Goal: Transaction & Acquisition: Purchase product/service

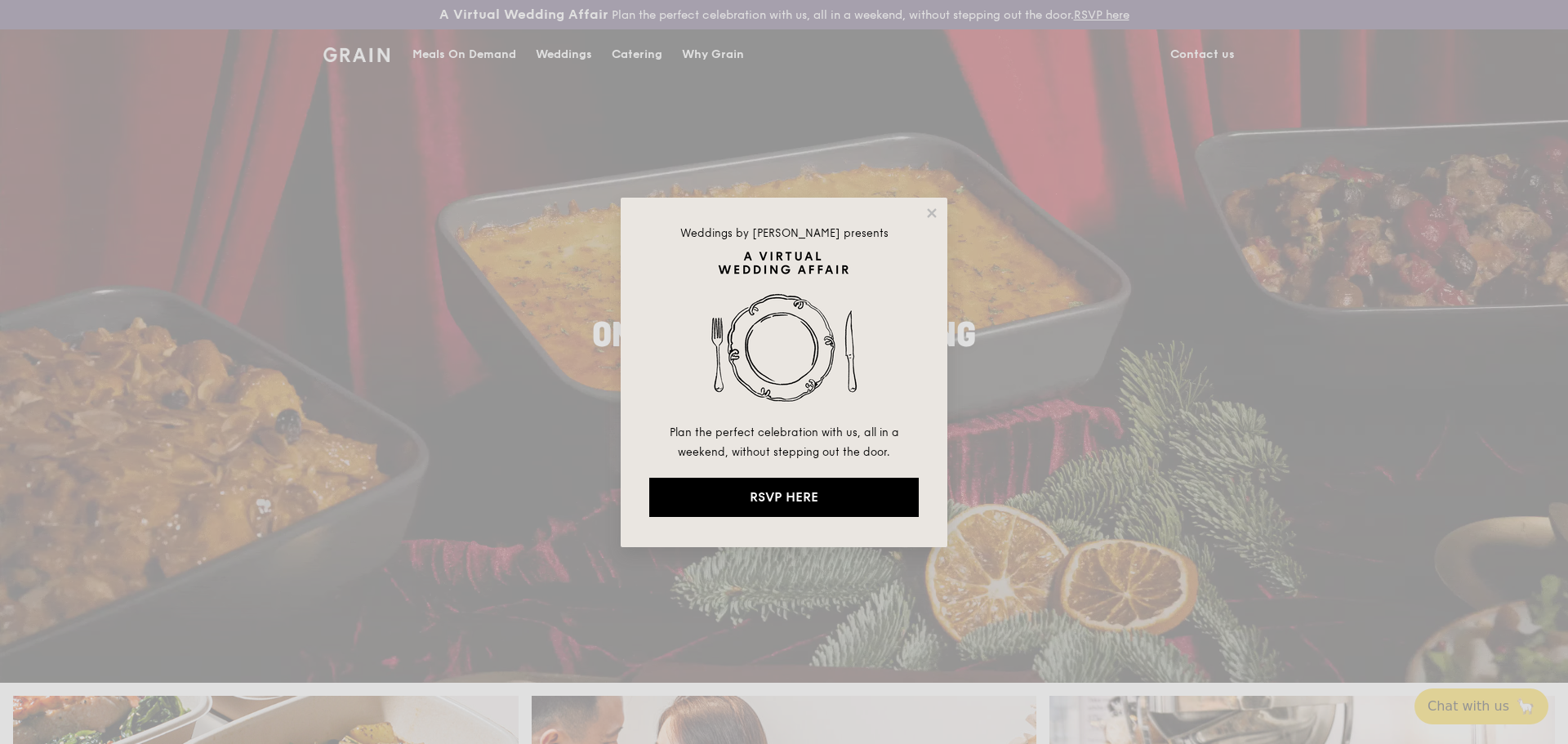
click at [921, 215] on div "Weddings by [PERSON_NAME] presents Plan the perfect celebration with us, all in…" at bounding box center [784, 372] width 326 height 349
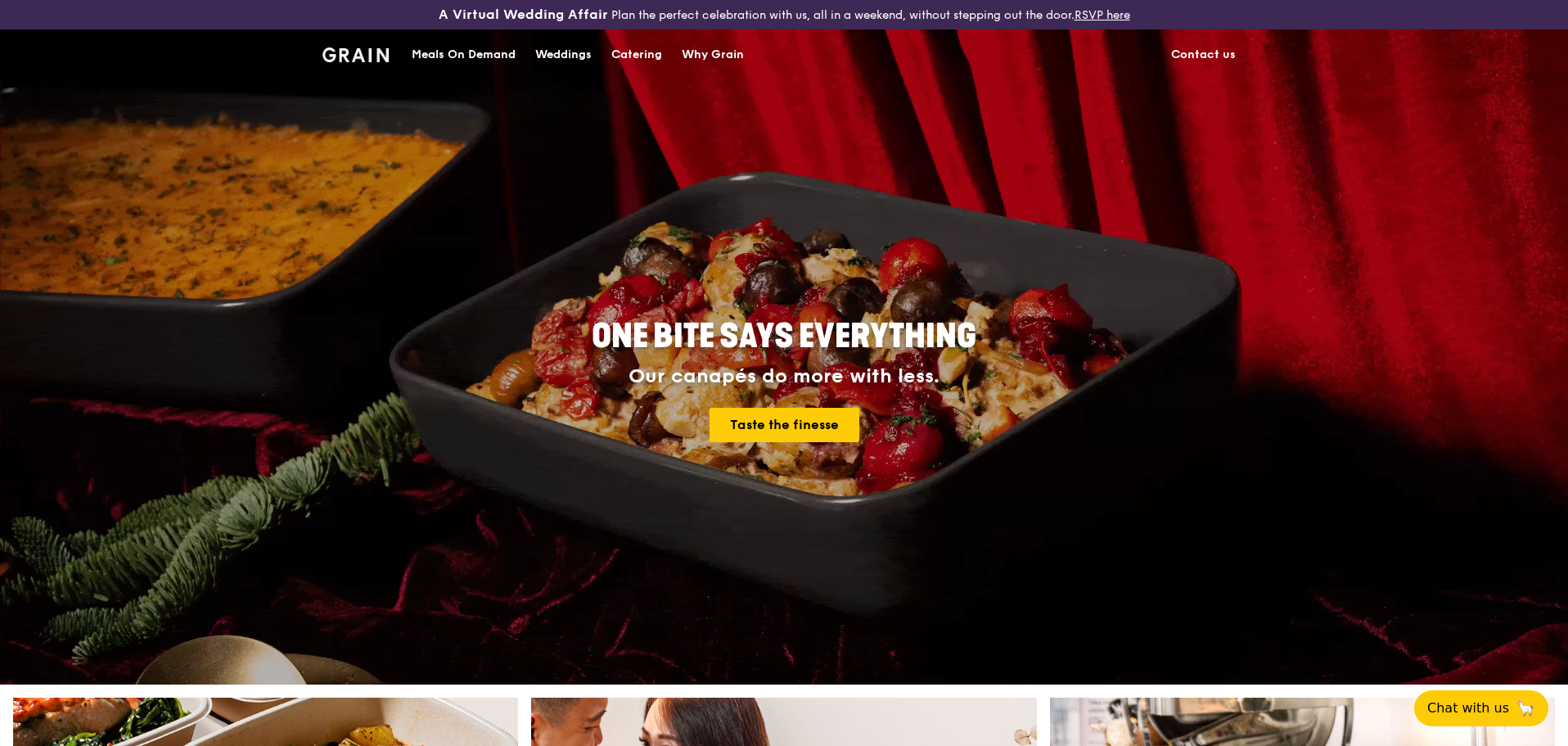
scroll to position [655, 0]
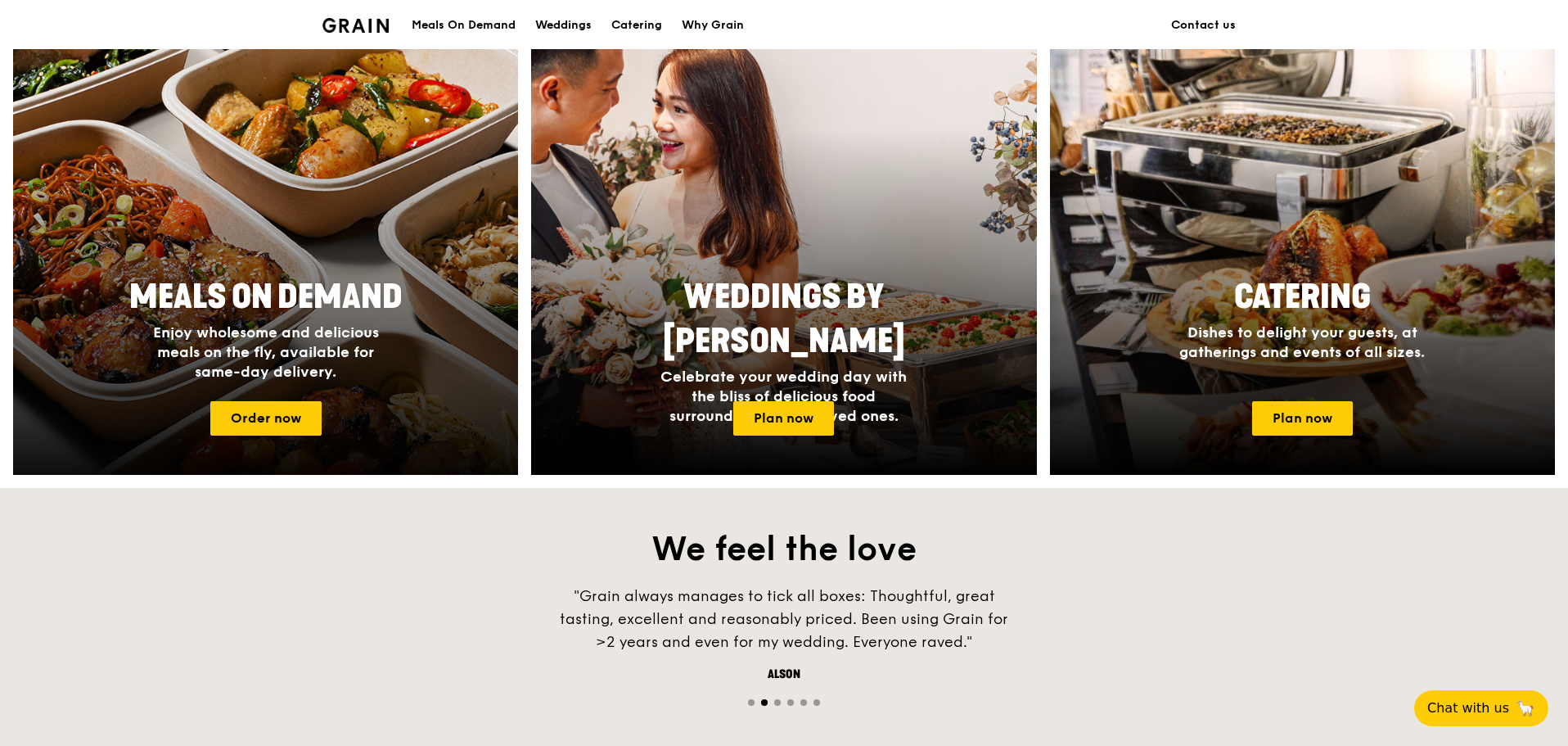
click at [379, 446] on div at bounding box center [265, 259] width 556 height 475
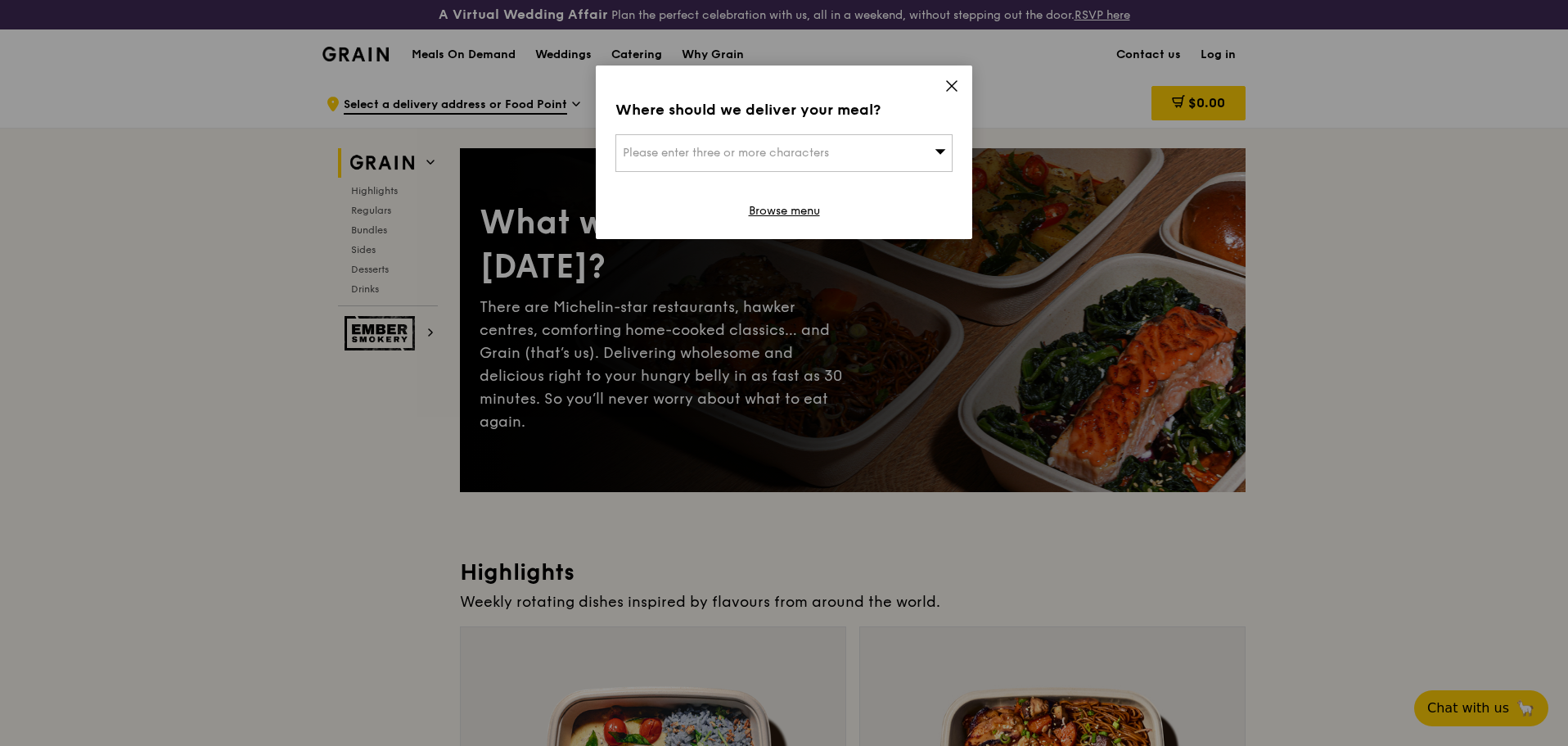
click at [904, 145] on div "Please enter three or more characters" at bounding box center [784, 153] width 337 height 38
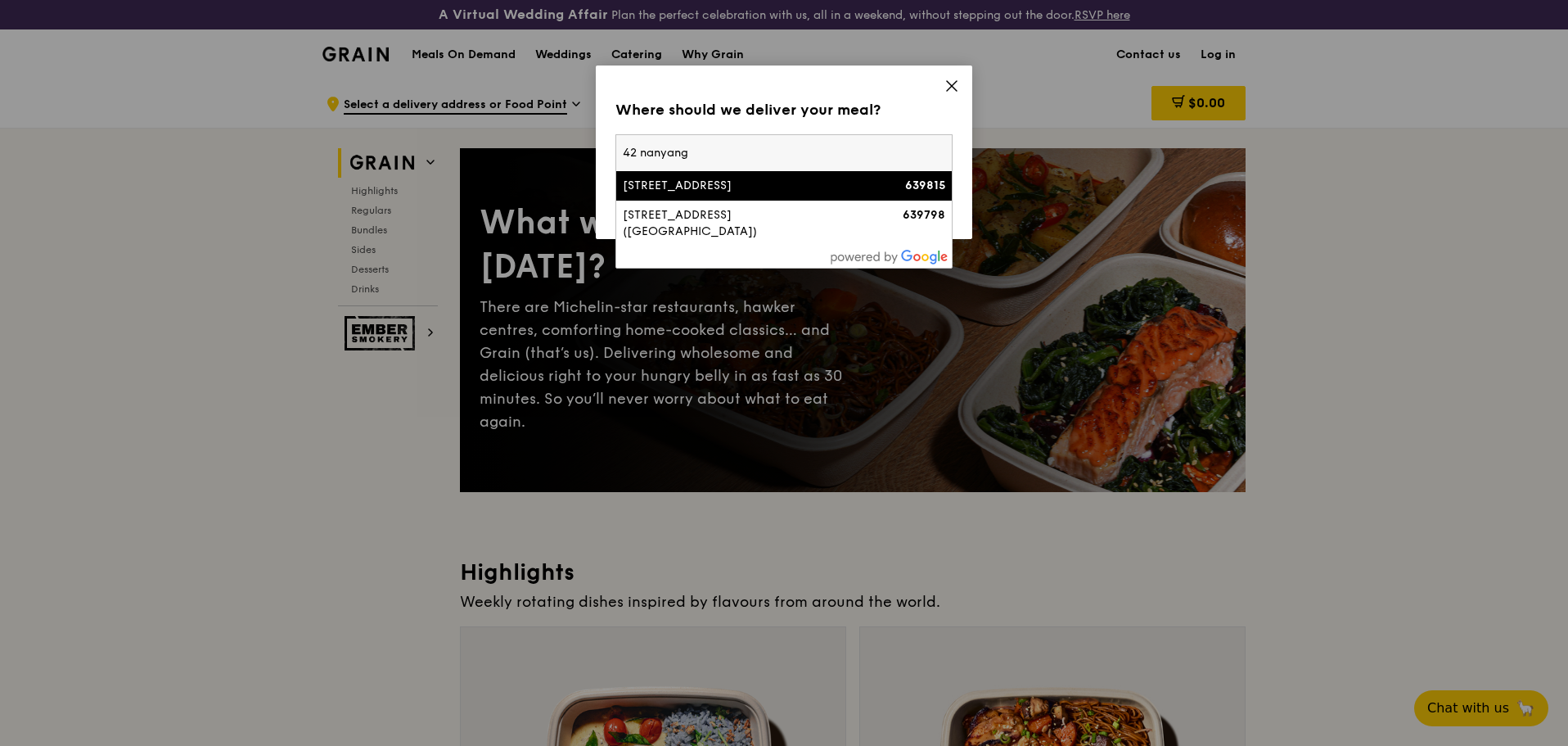
type input "42 nanyang"
click at [766, 177] on li "[STREET_ADDRESS] 639815" at bounding box center [784, 186] width 336 height 30
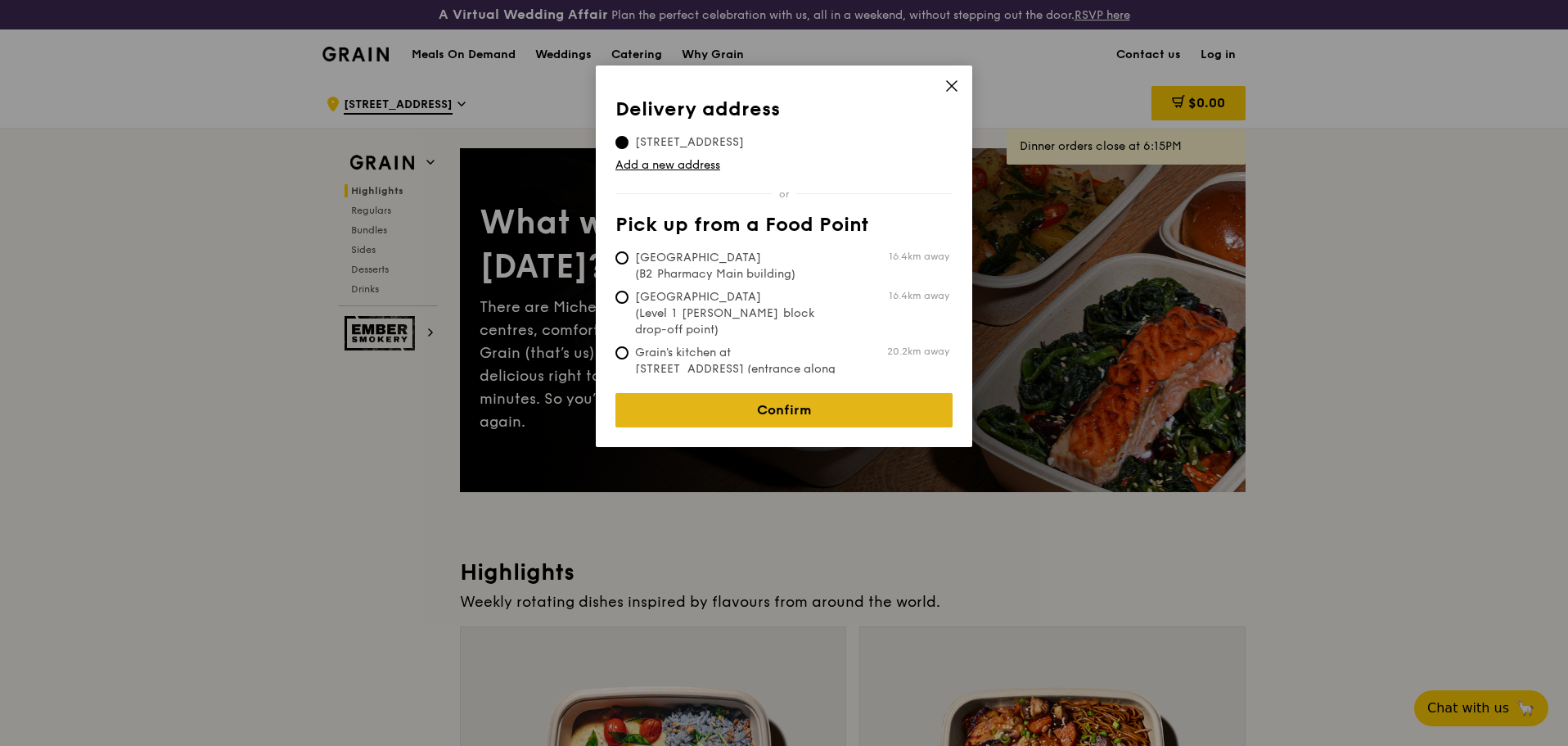
click at [887, 397] on link "Confirm" at bounding box center [784, 410] width 337 height 35
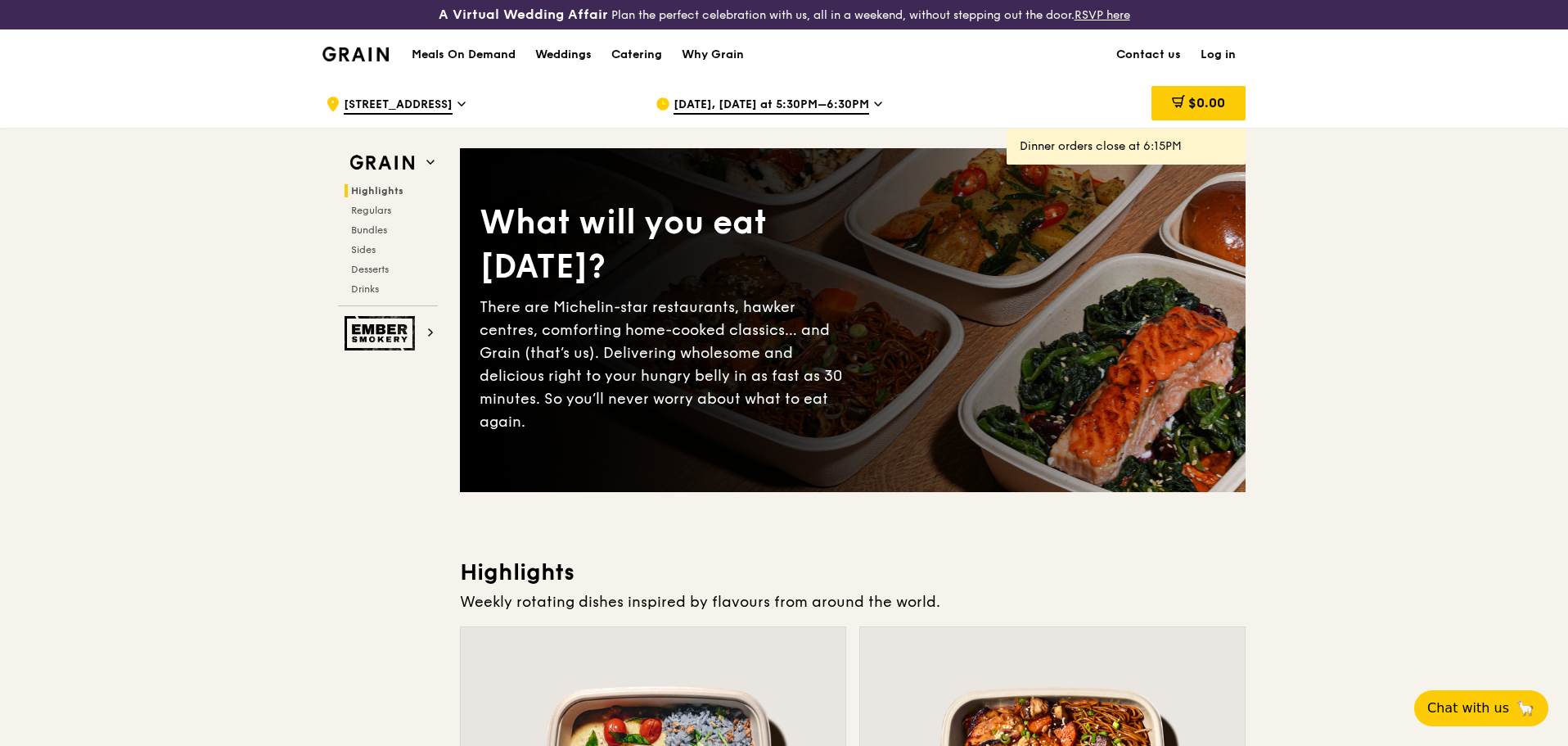
click at [854, 104] on span "[DATE], [DATE] at 5:30PM–6:30PM" at bounding box center [772, 105] width 196 height 18
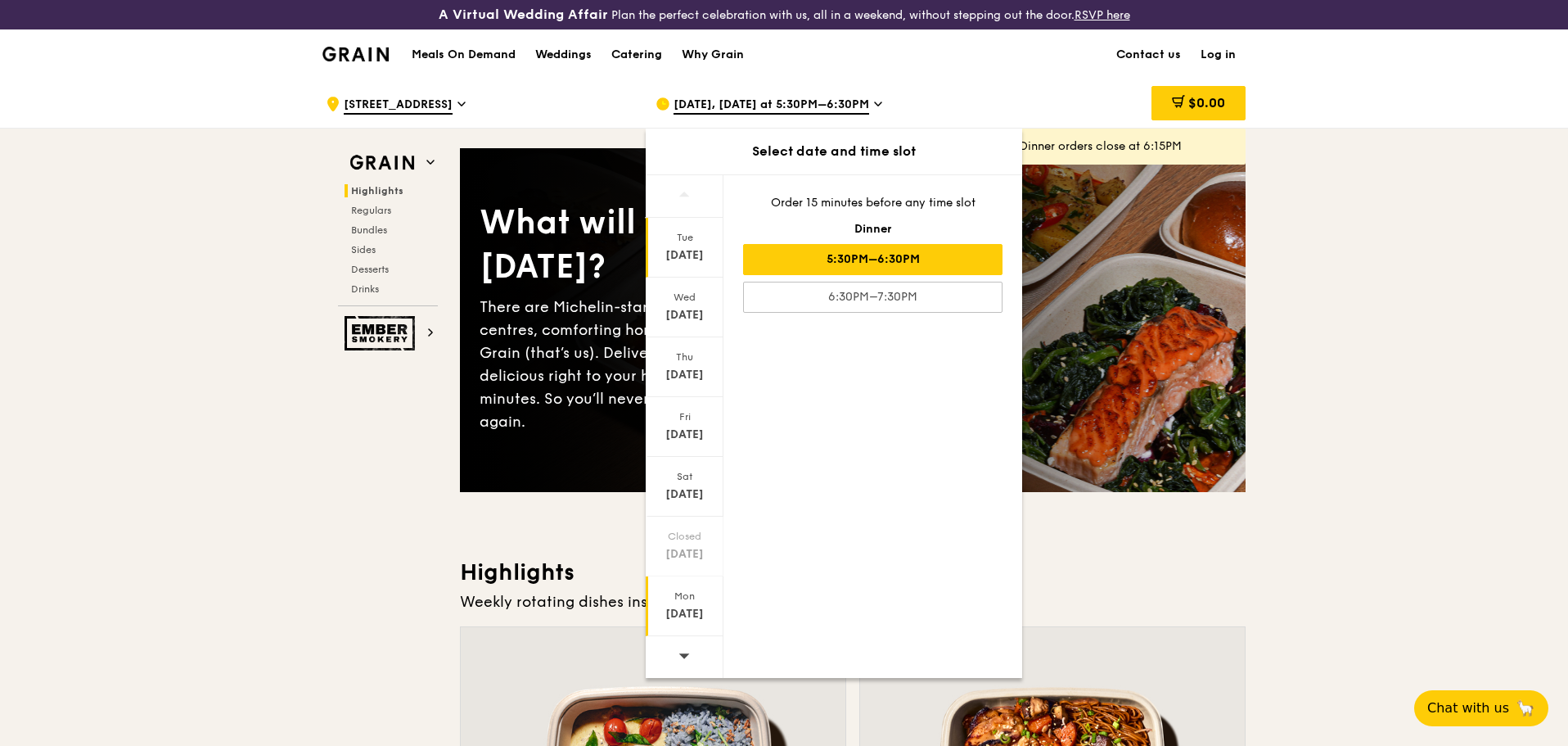
scroll to position [164, 0]
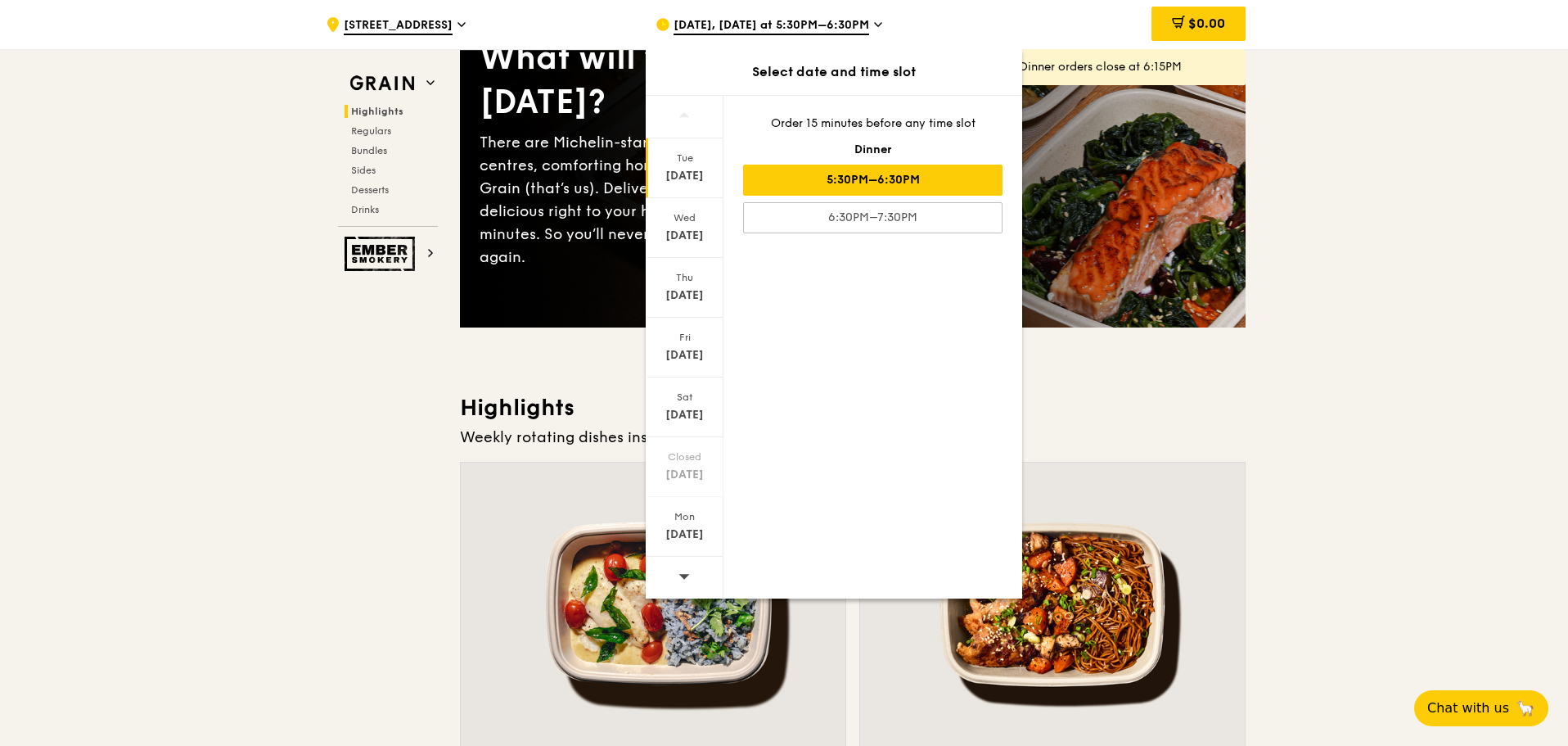
click at [689, 576] on icon at bounding box center [684, 576] width 12 height 12
click at [688, 576] on icon at bounding box center [684, 576] width 11 height 5
click at [683, 405] on div "[DATE]" at bounding box center [685, 408] width 78 height 60
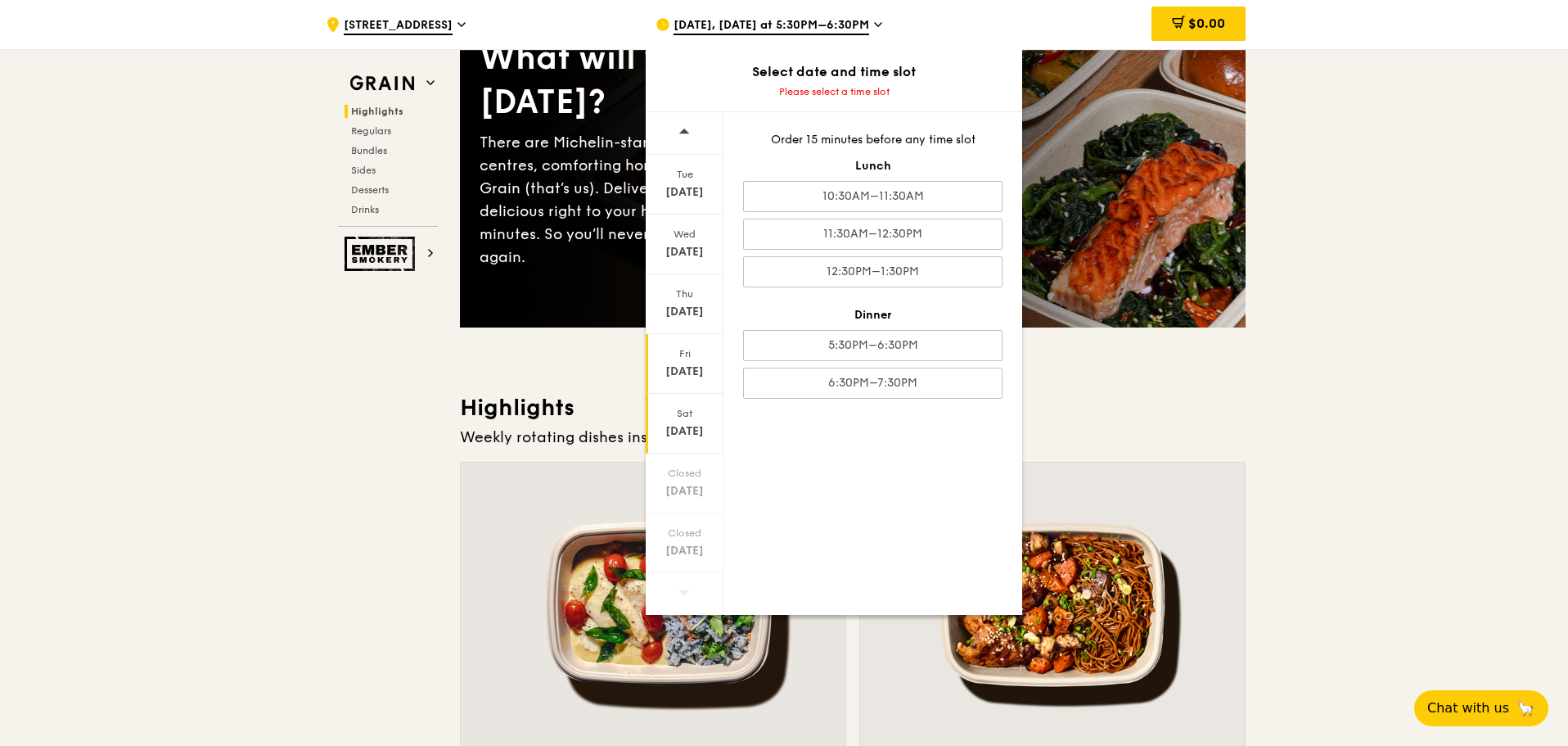
click at [684, 354] on div "Fri" at bounding box center [684, 353] width 73 height 13
click at [915, 267] on div "12:30PM–1:30PM" at bounding box center [873, 272] width 260 height 31
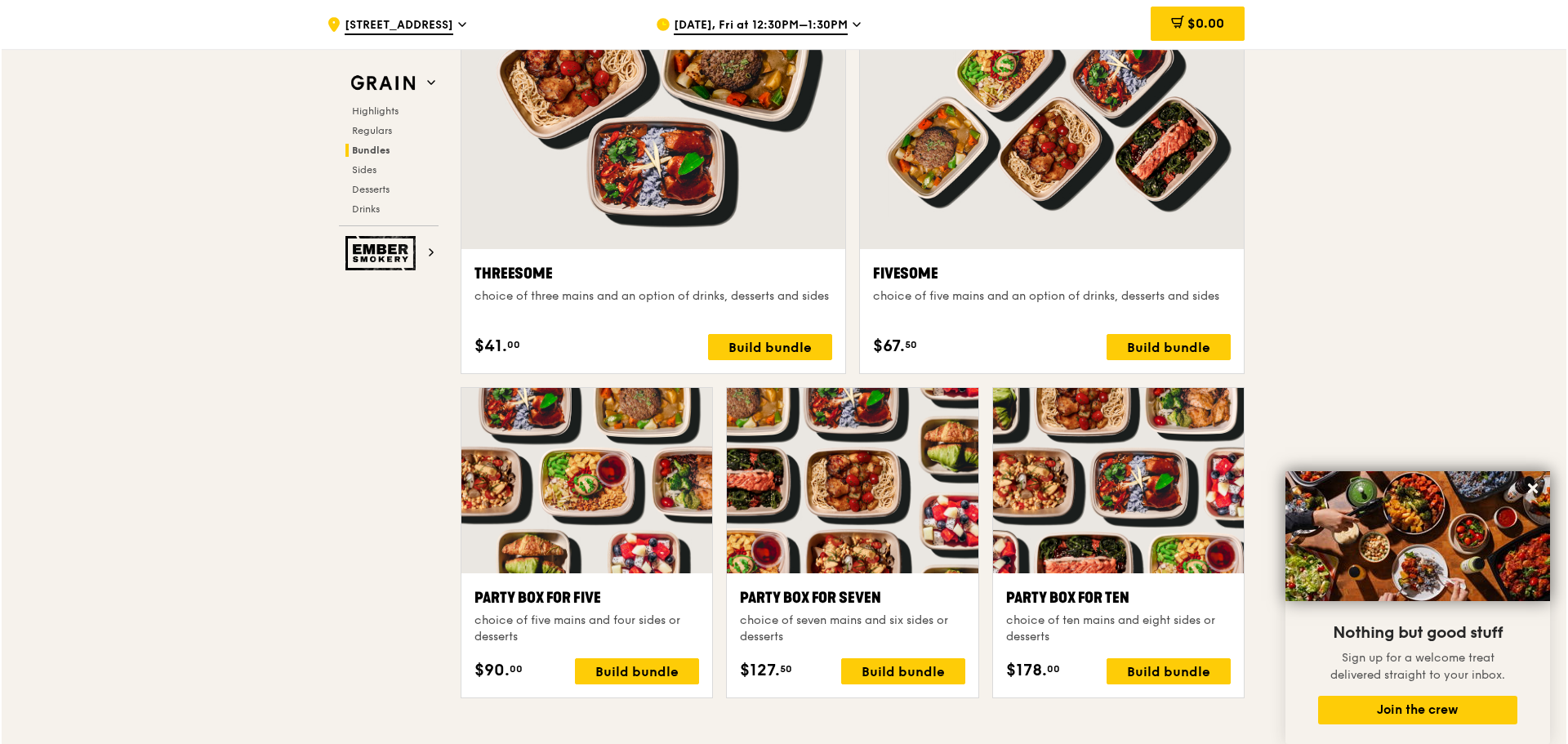
scroll to position [3022, 0]
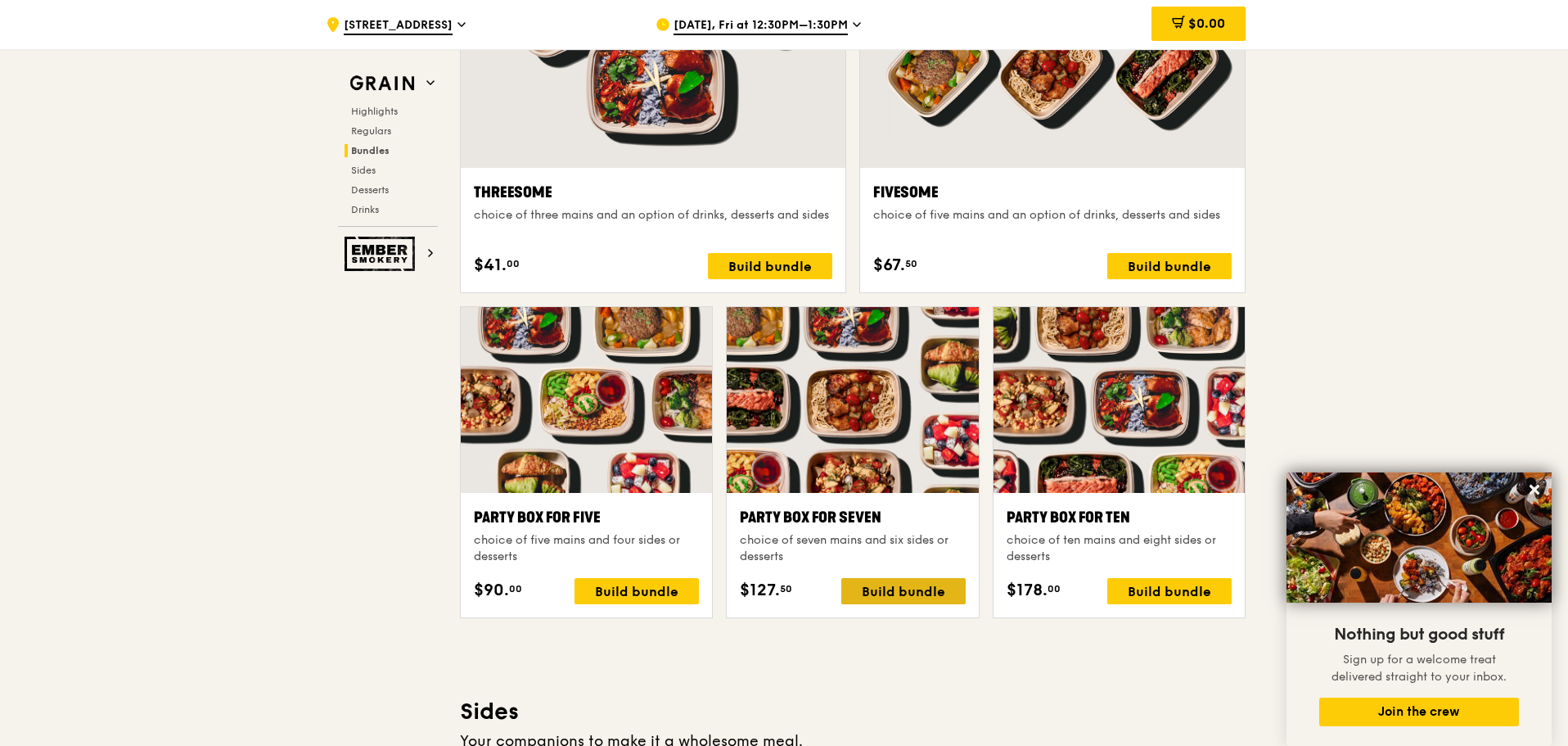
click at [915, 584] on div "Build bundle" at bounding box center [903, 591] width 124 height 26
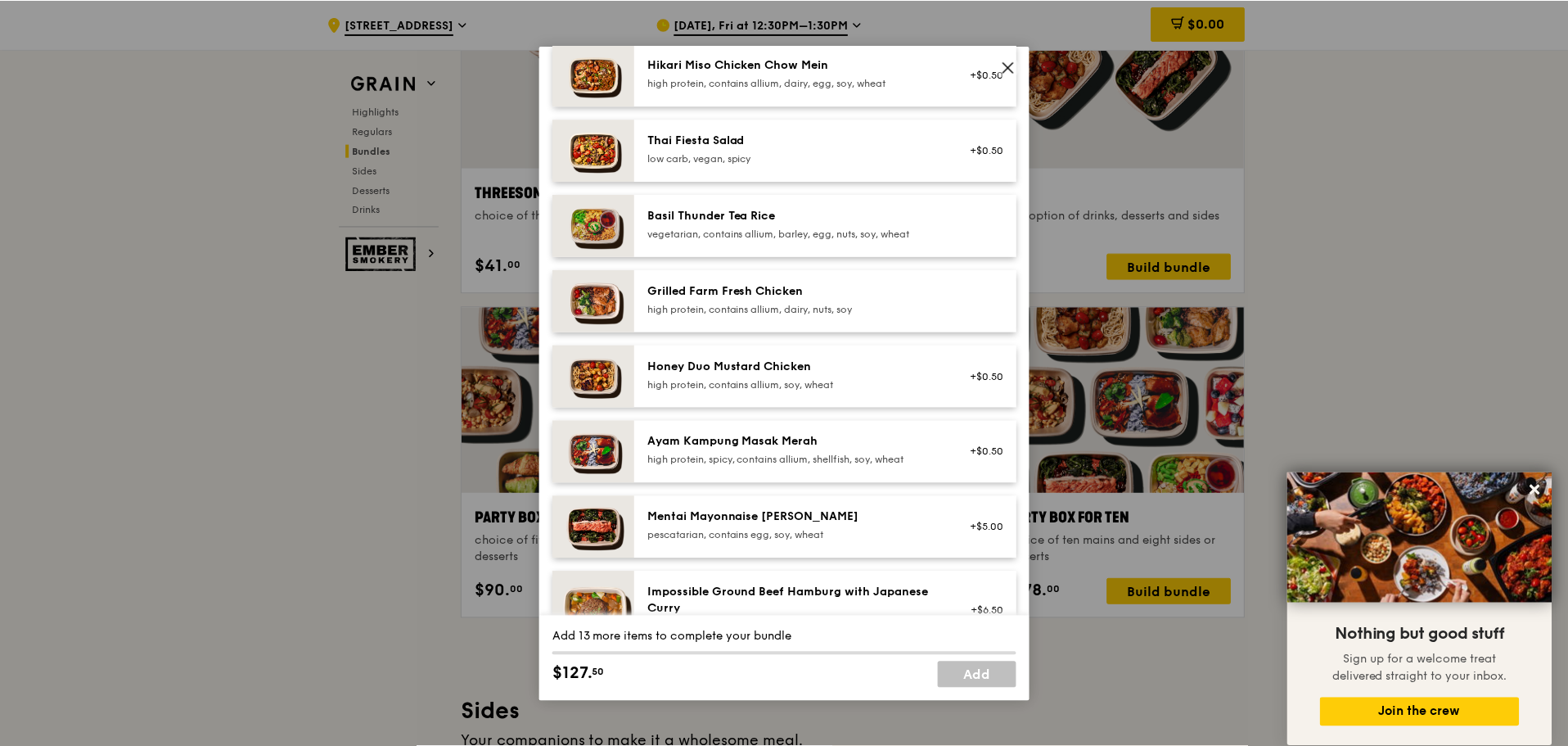
scroll to position [0, 0]
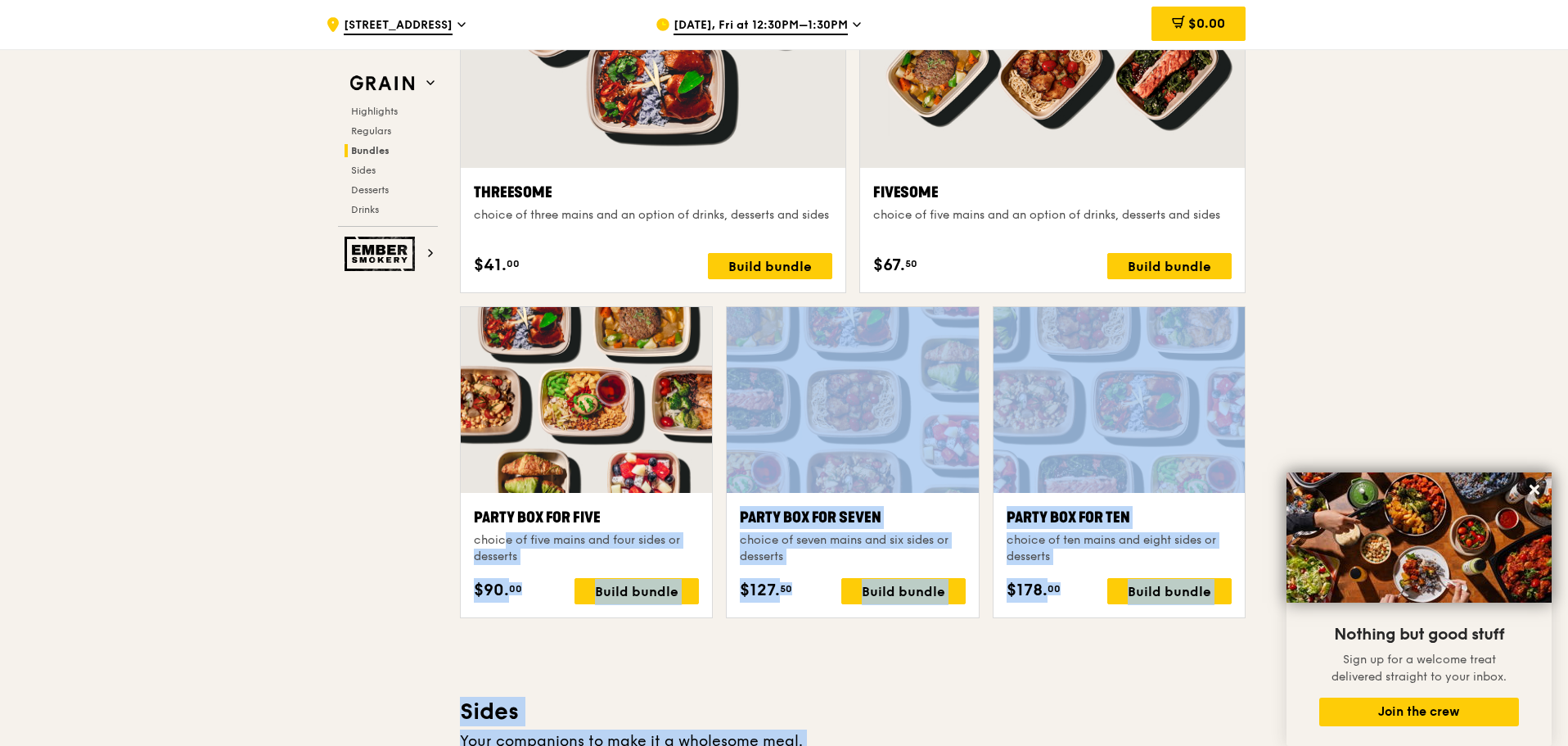
click at [827, 655] on div "Highlights Weekly rotating dishes inspired by flavours from around the world. W…" at bounding box center [853, 737] width 785 height 6420
